Goal: Transaction & Acquisition: Purchase product/service

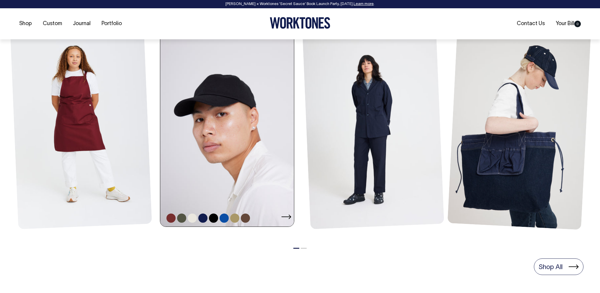
scroll to position [282, 0]
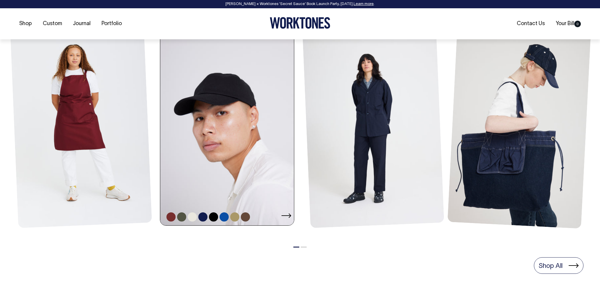
click at [209, 178] on link at bounding box center [228, 125] width 137 height 201
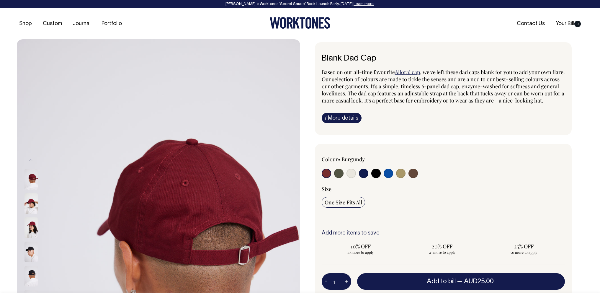
click at [351, 178] on input "radio" at bounding box center [351, 173] width 9 height 9
radio input "true"
select select "Natural"
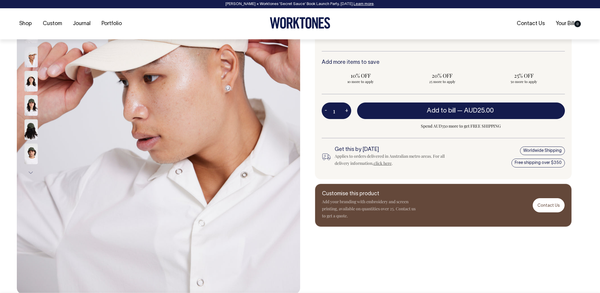
scroll to position [171, 0]
click at [346, 116] on button "+" at bounding box center [346, 111] width 9 height 12
type input "2"
click at [346, 116] on button "+" at bounding box center [346, 111] width 9 height 12
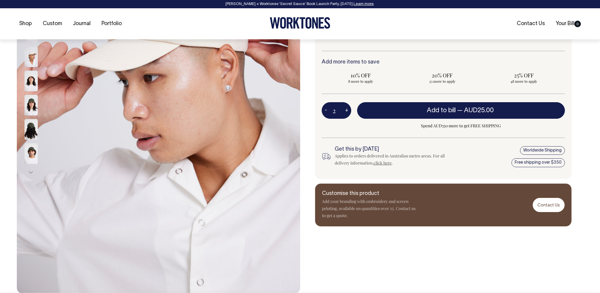
type input "3"
click at [346, 116] on button "+" at bounding box center [346, 111] width 9 height 12
type input "4"
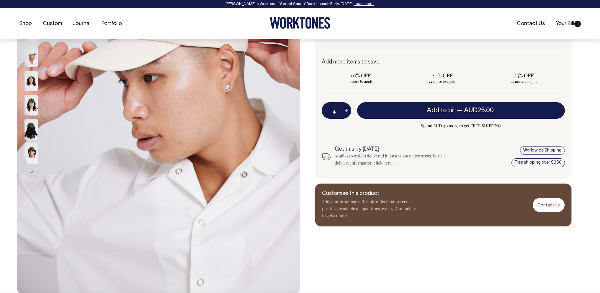
click at [346, 116] on button "+" at bounding box center [346, 111] width 9 height 12
type input "5"
click at [346, 116] on button "+" at bounding box center [346, 111] width 9 height 12
type input "6"
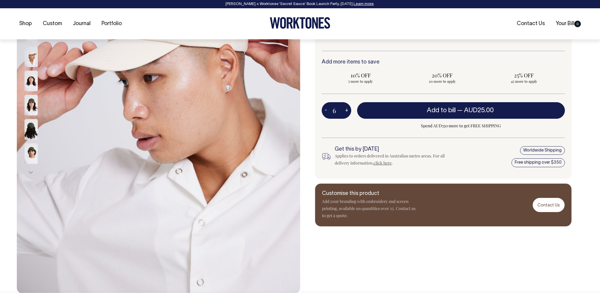
type input "6"
click at [346, 116] on button "+" at bounding box center [346, 111] width 9 height 12
type input "7"
click at [346, 116] on button "+" at bounding box center [346, 111] width 9 height 12
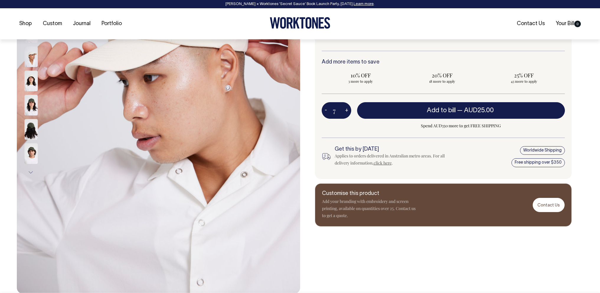
type input "8"
click at [346, 116] on button "+" at bounding box center [346, 111] width 9 height 12
type input "9"
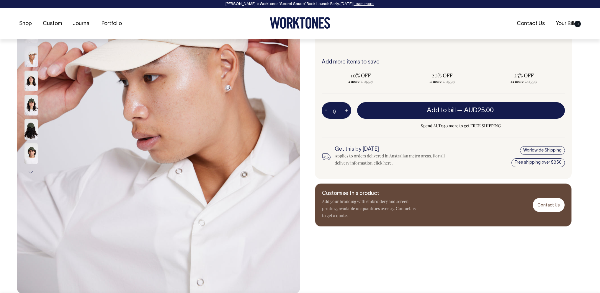
click at [346, 116] on button "+" at bounding box center [346, 111] width 9 height 12
type input "10"
radio input "true"
type input "10"
click at [346, 116] on button "+" at bounding box center [346, 111] width 9 height 12
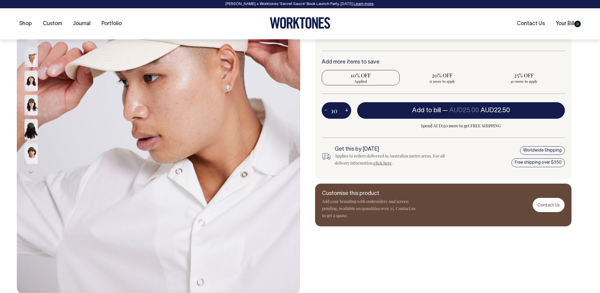
type input "11"
radio input "true"
type input "11"
click at [328, 116] on button "-" at bounding box center [326, 111] width 8 height 12
type input "10"
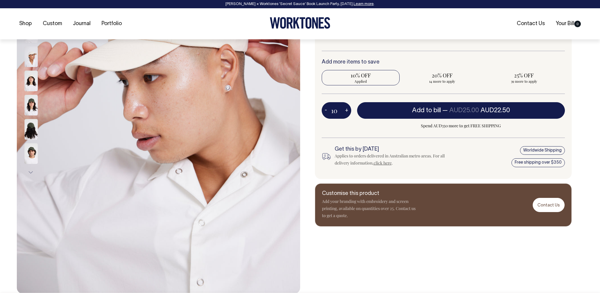
radio input "true"
type input "10"
click at [328, 116] on button "-" at bounding box center [326, 111] width 8 height 12
type input "9"
radio input "false"
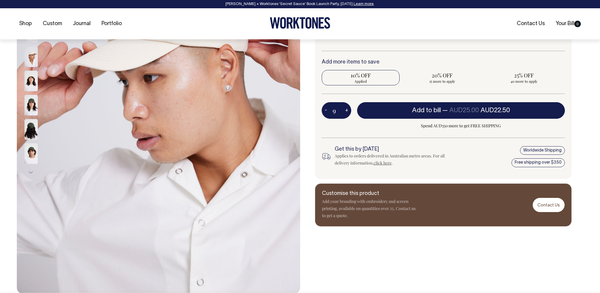
type input "9"
click at [335, 119] on input "9" at bounding box center [337, 110] width 30 height 17
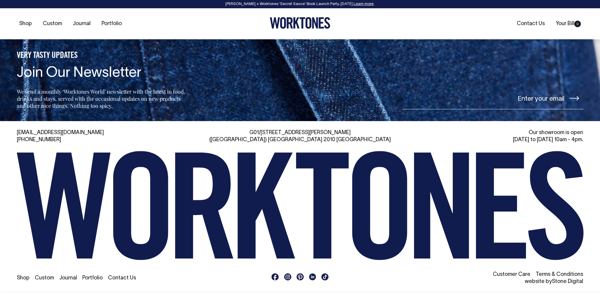
scroll to position [1016, 0]
